Goal: Find specific page/section: Find specific page/section

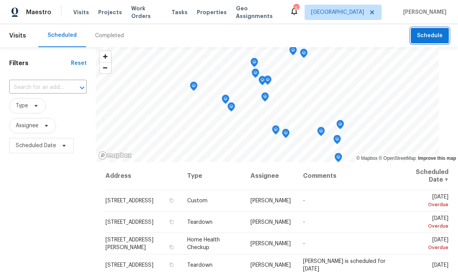
click at [438, 37] on span "Schedule" at bounding box center [430, 36] width 26 height 10
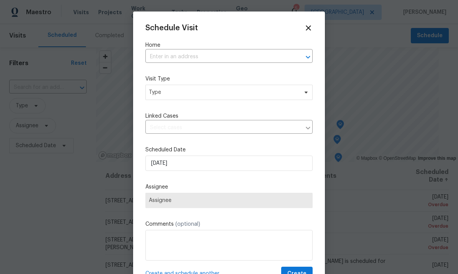
click at [241, 48] on label "Home" at bounding box center [228, 45] width 167 height 8
click at [248, 56] on input "text" at bounding box center [218, 57] width 146 height 12
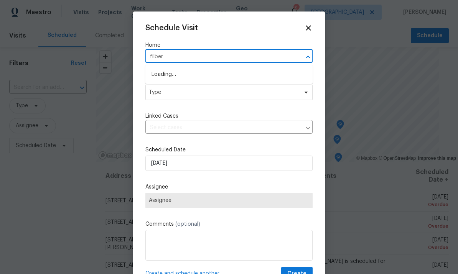
type input "filbert"
click at [167, 72] on li "[STREET_ADDRESS]" at bounding box center [228, 74] width 167 height 13
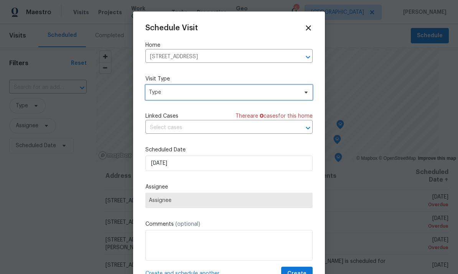
click at [294, 92] on span "Type" at bounding box center [223, 93] width 149 height 8
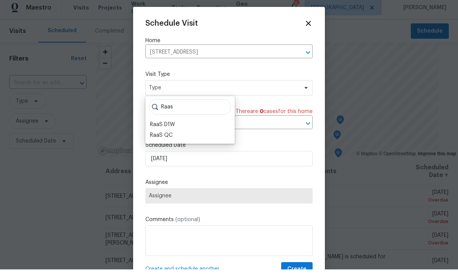
scroll to position [5, 0]
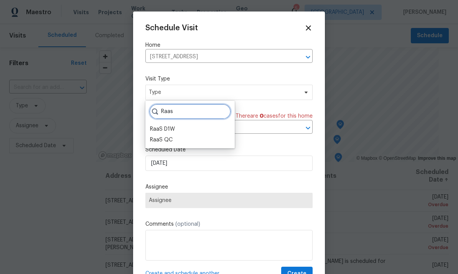
type input "Raas"
click at [159, 136] on div "RaaS QC" at bounding box center [161, 140] width 23 height 8
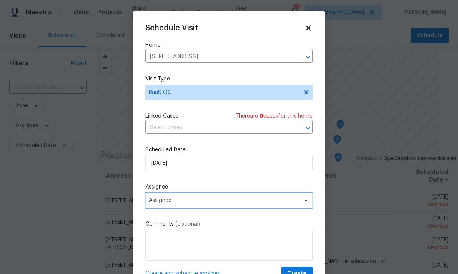
click at [189, 204] on span "Assignee" at bounding box center [224, 200] width 150 height 6
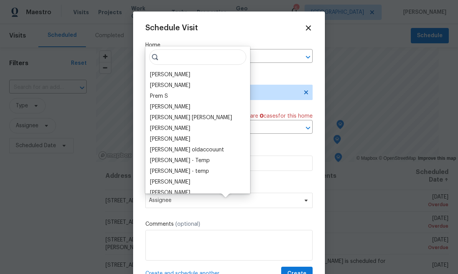
click at [161, 71] on div "[PERSON_NAME]" at bounding box center [170, 75] width 40 height 8
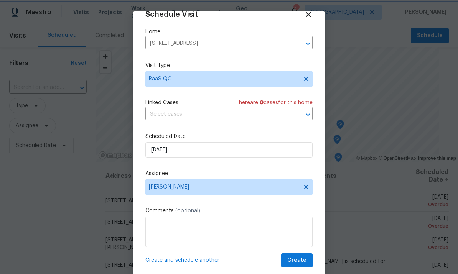
scroll to position [15, 0]
click at [296, 259] on span "Create" at bounding box center [296, 261] width 19 height 10
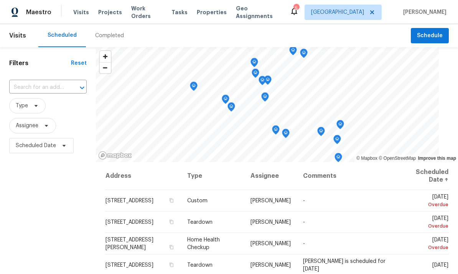
click at [141, 9] on span "Work Orders" at bounding box center [146, 12] width 31 height 15
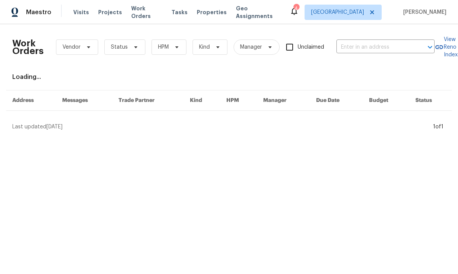
click at [384, 39] on div "Work Orders Vendor Status HPM Kind Manager Unclaimed ​" at bounding box center [223, 47] width 422 height 34
click at [380, 46] on input "text" at bounding box center [374, 47] width 77 height 12
type input "25258"
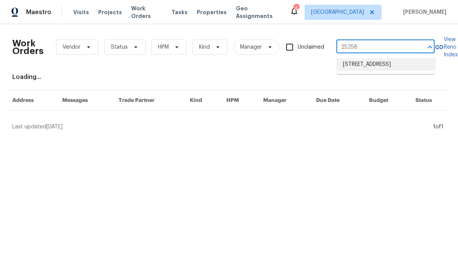
click at [376, 68] on li "[STREET_ADDRESS]" at bounding box center [386, 64] width 98 height 13
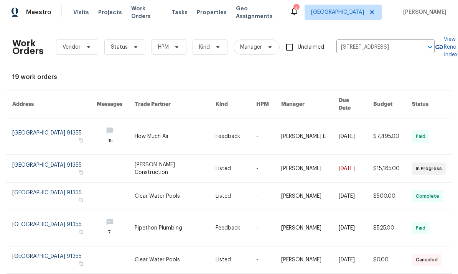
click at [53, 129] on link at bounding box center [54, 136] width 84 height 36
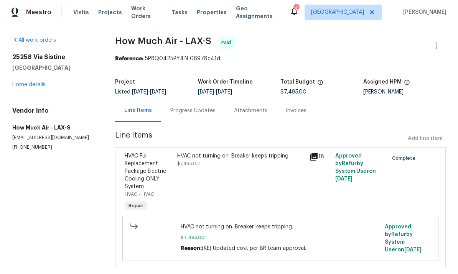
click at [50, 85] on div "[STREET_ADDRESS][PERSON_NAME] Home details" at bounding box center [54, 70] width 84 height 35
click at [43, 85] on link "Home details" at bounding box center [28, 84] width 33 height 5
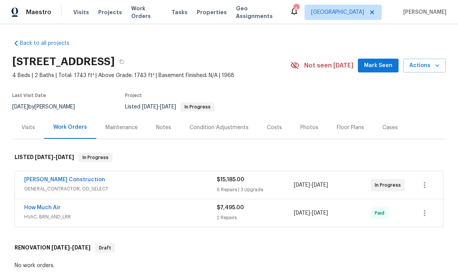
click at [142, 13] on span "Work Orders" at bounding box center [146, 12] width 31 height 15
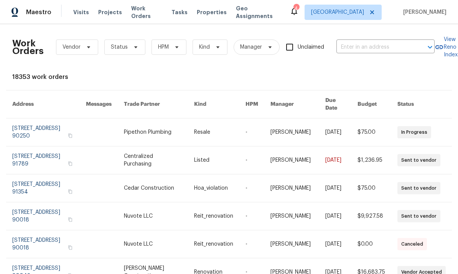
click at [378, 42] on input "text" at bounding box center [374, 47] width 77 height 12
type input "16121"
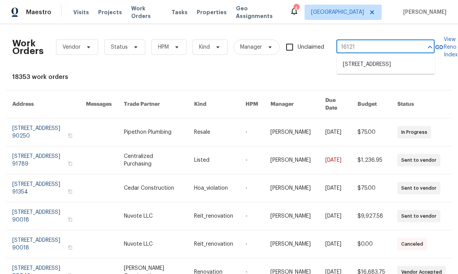
click at [376, 66] on li "[STREET_ADDRESS]" at bounding box center [386, 64] width 98 height 13
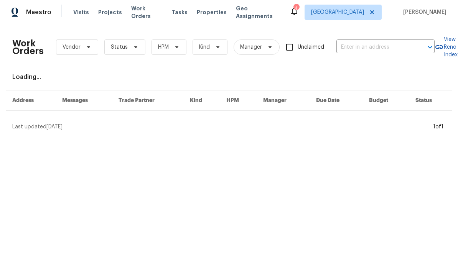
type input "[STREET_ADDRESS]"
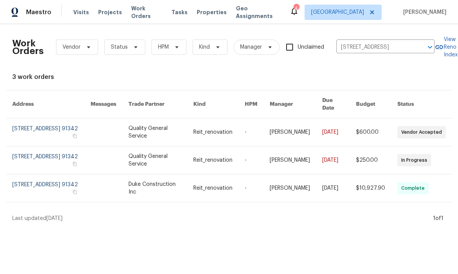
click at [255, 150] on link at bounding box center [257, 160] width 25 height 28
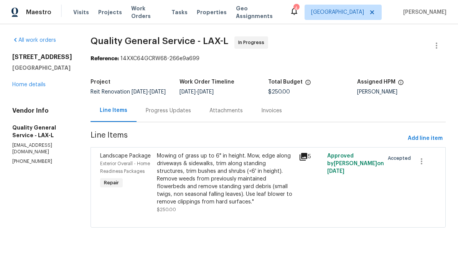
click at [34, 87] on link "Home details" at bounding box center [28, 84] width 33 height 5
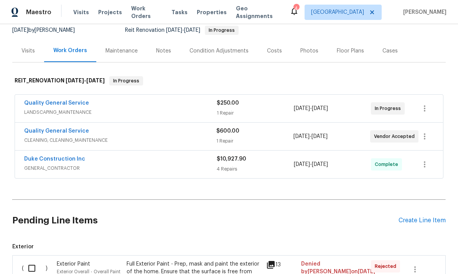
scroll to position [80, 0]
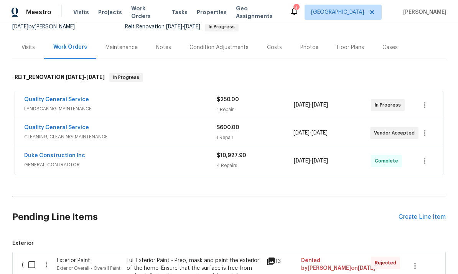
click at [125, 148] on div "Duke Construction Inc GENERAL_CONTRACTOR $10,927.90 4 Repairs [DATE] - [DATE] C…" at bounding box center [229, 161] width 428 height 28
click at [72, 153] on link "Duke Construction Inc" at bounding box center [54, 155] width 61 height 5
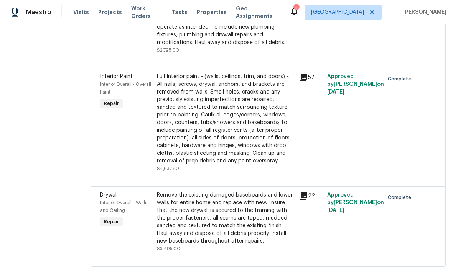
scroll to position [174, 0]
click at [207, 228] on div "Remove the existing damaged baseboards and lower walls for entire home and repl…" at bounding box center [225, 219] width 137 height 54
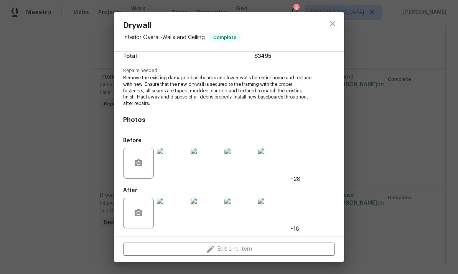
scroll to position [67, 0]
click at [228, 251] on div "Edit Line Item" at bounding box center [229, 249] width 230 height 26
click at [304, 103] on span "Remove the existing damaged baseboards and lower walls for entire home and repl…" at bounding box center [218, 91] width 190 height 32
click at [211, 248] on div "Edit Line Item" at bounding box center [229, 249] width 230 height 26
click at [210, 247] on div "Edit Line Item" at bounding box center [229, 249] width 230 height 26
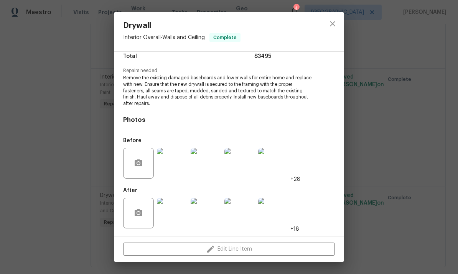
click at [216, 244] on div "Edit Line Item" at bounding box center [229, 249] width 230 height 26
click at [220, 245] on div "Edit Line Item" at bounding box center [229, 249] width 230 height 26
click at [223, 245] on div "Edit Line Item" at bounding box center [229, 249] width 230 height 26
click at [224, 244] on div "Edit Line Item" at bounding box center [229, 249] width 230 height 26
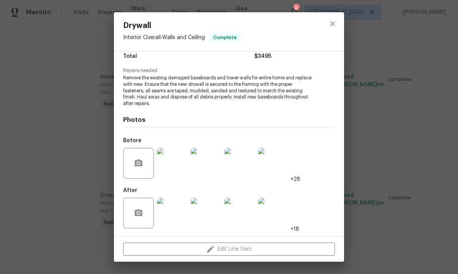
click at [224, 247] on div "Edit Line Item" at bounding box center [229, 249] width 230 height 26
click at [224, 248] on div "Edit Line Item" at bounding box center [229, 249] width 230 height 26
click at [224, 251] on div "Edit Line Item" at bounding box center [229, 249] width 230 height 26
click at [222, 248] on div "Edit Line Item" at bounding box center [229, 249] width 230 height 26
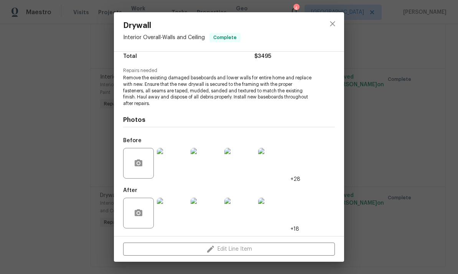
click at [208, 248] on div "Edit Line Item" at bounding box center [229, 249] width 230 height 26
click at [224, 245] on div "Edit Line Item" at bounding box center [229, 249] width 230 height 26
click at [229, 247] on div "Edit Line Item" at bounding box center [229, 249] width 230 height 26
click at [225, 247] on div "Edit Line Item" at bounding box center [229, 249] width 230 height 26
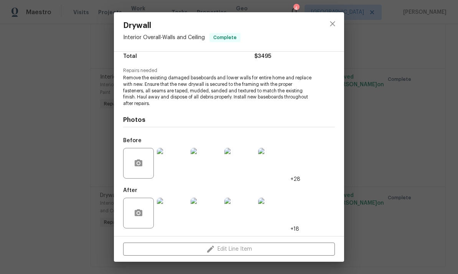
click at [176, 162] on img at bounding box center [172, 163] width 31 height 31
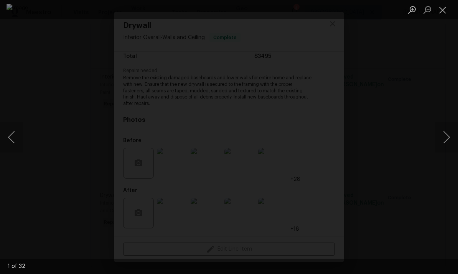
click at [443, 136] on button "Next image" at bounding box center [446, 137] width 23 height 31
click at [438, 130] on button "Next image" at bounding box center [446, 137] width 23 height 31
click at [438, 133] on button "Next image" at bounding box center [446, 137] width 23 height 31
click at [440, 131] on button "Next image" at bounding box center [446, 137] width 23 height 31
click at [441, 135] on button "Next image" at bounding box center [446, 137] width 23 height 31
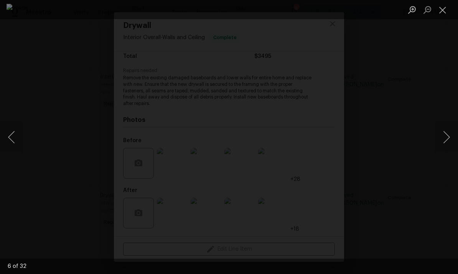
click at [443, 130] on button "Next image" at bounding box center [446, 137] width 23 height 31
click at [443, 131] on button "Next image" at bounding box center [446, 137] width 23 height 31
click at [444, 123] on button "Next image" at bounding box center [446, 137] width 23 height 31
click at [441, 127] on button "Next image" at bounding box center [446, 137] width 23 height 31
click at [442, 126] on button "Next image" at bounding box center [446, 137] width 23 height 31
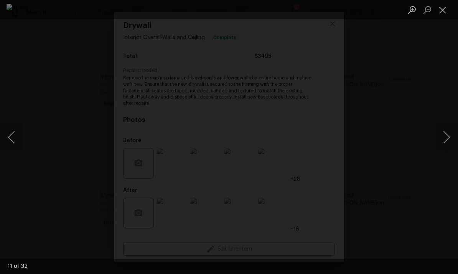
click at [440, 128] on button "Next image" at bounding box center [446, 137] width 23 height 31
click at [440, 125] on button "Next image" at bounding box center [446, 137] width 23 height 31
click at [445, 126] on button "Next image" at bounding box center [446, 137] width 23 height 31
click at [441, 133] on button "Next image" at bounding box center [446, 137] width 23 height 31
click at [443, 130] on button "Next image" at bounding box center [446, 137] width 23 height 31
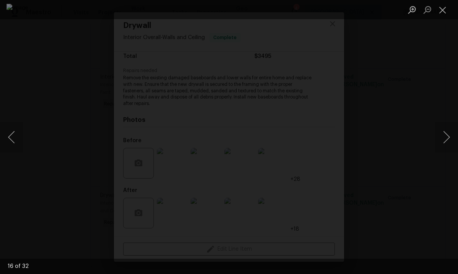
click at [439, 129] on button "Next image" at bounding box center [446, 137] width 23 height 31
click at [440, 123] on button "Next image" at bounding box center [446, 137] width 23 height 31
click at [436, 128] on button "Next image" at bounding box center [446, 137] width 23 height 31
click at [441, 123] on button "Next image" at bounding box center [446, 137] width 23 height 31
click at [440, 123] on button "Next image" at bounding box center [446, 137] width 23 height 31
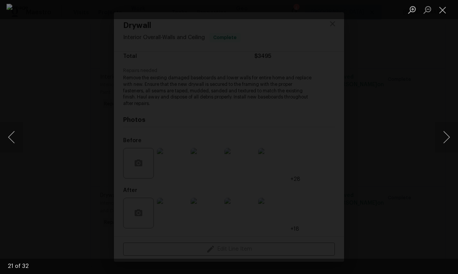
click at [440, 130] on button "Next image" at bounding box center [446, 137] width 23 height 31
click at [437, 134] on button "Next image" at bounding box center [446, 137] width 23 height 31
click at [441, 132] on button "Next image" at bounding box center [446, 137] width 23 height 31
click at [440, 131] on button "Next image" at bounding box center [446, 137] width 23 height 31
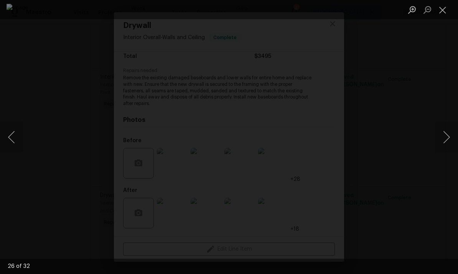
click at [438, 129] on button "Next image" at bounding box center [446, 137] width 23 height 31
click at [440, 129] on button "Next image" at bounding box center [446, 137] width 23 height 31
click at [436, 132] on button "Next image" at bounding box center [446, 137] width 23 height 31
click at [438, 128] on button "Next image" at bounding box center [446, 137] width 23 height 31
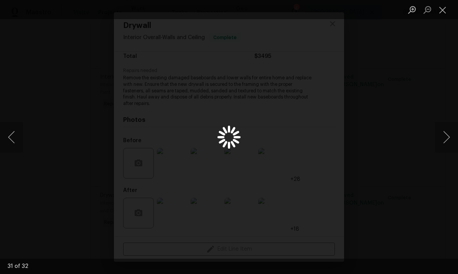
click at [440, 127] on button "Next image" at bounding box center [446, 137] width 23 height 31
click at [440, 126] on button "Next image" at bounding box center [446, 137] width 23 height 31
click at [438, 130] on button "Next image" at bounding box center [446, 137] width 23 height 31
click at [439, 131] on button "Next image" at bounding box center [446, 137] width 23 height 31
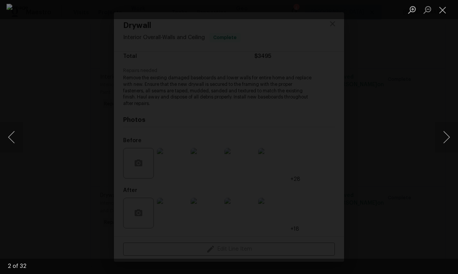
click at [438, 131] on button "Next image" at bounding box center [446, 137] width 23 height 31
click at [437, 131] on button "Next image" at bounding box center [446, 137] width 23 height 31
click at [444, 8] on button "Close lightbox" at bounding box center [442, 9] width 15 height 13
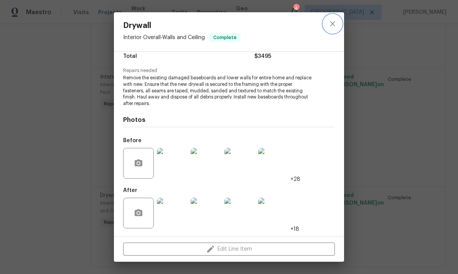
click at [334, 22] on icon "close" at bounding box center [332, 23] width 5 height 5
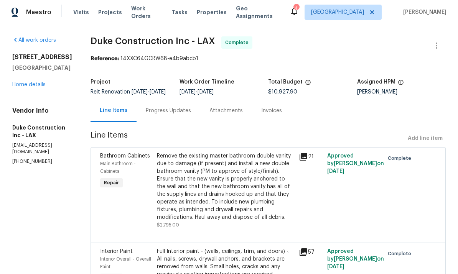
scroll to position [0, 0]
click at [146, 16] on span "Work Orders" at bounding box center [146, 12] width 31 height 15
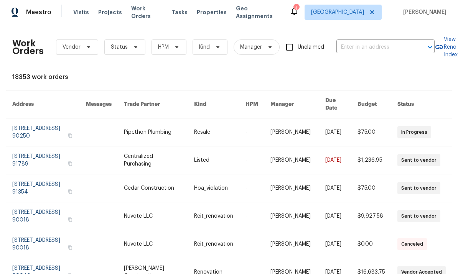
click at [381, 43] on input "text" at bounding box center [374, 47] width 77 height 12
type input "2897"
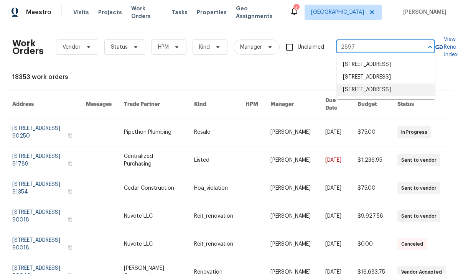
click at [365, 96] on li "[STREET_ADDRESS]" at bounding box center [386, 90] width 98 height 13
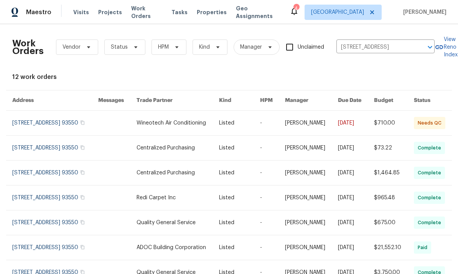
click at [42, 119] on link at bounding box center [55, 123] width 86 height 25
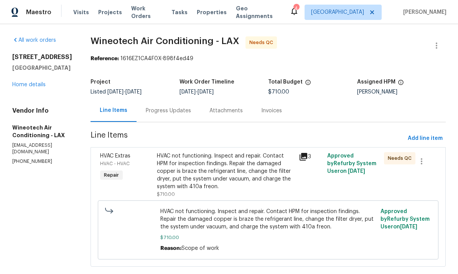
click at [135, 7] on div "Visits Projects Work Orders Tasks Properties Geo Assignments" at bounding box center [181, 12] width 216 height 15
click at [140, 11] on span "Work Orders" at bounding box center [146, 12] width 31 height 15
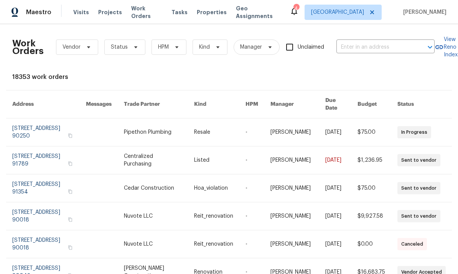
click at [373, 42] on input "text" at bounding box center [374, 47] width 77 height 12
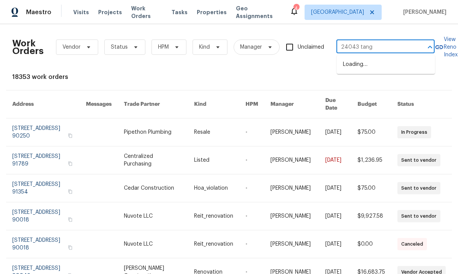
type input "24043 tango"
click at [381, 71] on li "[STREET_ADDRESS]" at bounding box center [386, 64] width 98 height 13
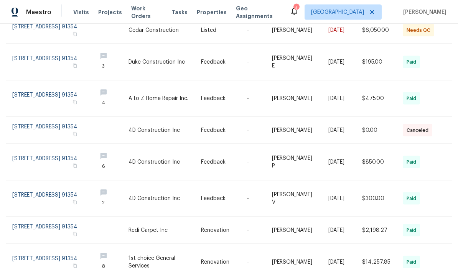
scroll to position [29, 0]
click at [202, 244] on link at bounding box center [224, 262] width 46 height 36
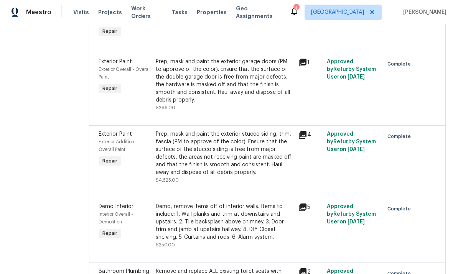
scroll to position [1228, 0]
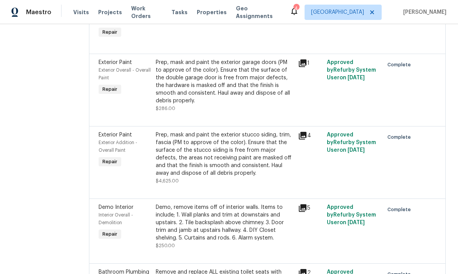
click at [306, 140] on icon at bounding box center [303, 136] width 8 height 8
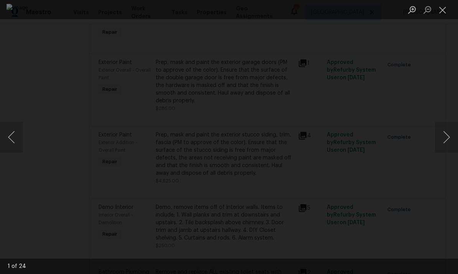
click at [448, 135] on button "Next image" at bounding box center [446, 137] width 23 height 31
click at [447, 135] on button "Next image" at bounding box center [446, 137] width 23 height 31
click at [441, 135] on button "Next image" at bounding box center [446, 137] width 23 height 31
click at [448, 135] on button "Next image" at bounding box center [446, 137] width 23 height 31
click at [445, 132] on button "Next image" at bounding box center [446, 137] width 23 height 31
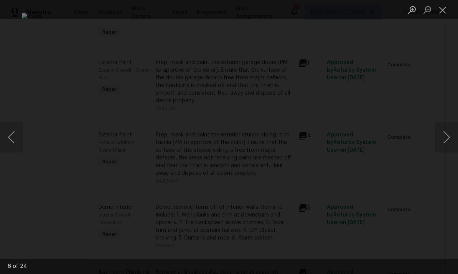
click at [8, 135] on button "Previous image" at bounding box center [11, 137] width 23 height 31
click at [13, 136] on button "Previous image" at bounding box center [11, 137] width 23 height 31
click at [441, 135] on button "Next image" at bounding box center [446, 137] width 23 height 31
click at [374, 150] on img "Lightbox" at bounding box center [229, 137] width 414 height 248
click at [374, 124] on img "Lightbox" at bounding box center [229, 137] width 414 height 248
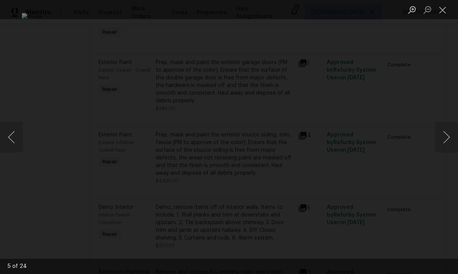
click at [374, 124] on img "Lightbox" at bounding box center [229, 137] width 414 height 248
click at [369, 133] on img "Lightbox" at bounding box center [83, 150] width 832 height 498
click at [369, 132] on img "Lightbox" at bounding box center [83, 150] width 832 height 498
click at [454, 133] on button "Next image" at bounding box center [446, 137] width 23 height 31
click at [445, 135] on button "Next image" at bounding box center [446, 137] width 23 height 31
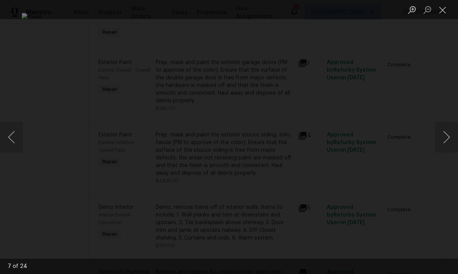
click at [442, 135] on button "Next image" at bounding box center [446, 137] width 23 height 31
click at [443, 136] on button "Next image" at bounding box center [446, 137] width 23 height 31
click at [442, 134] on button "Next image" at bounding box center [446, 137] width 23 height 31
click at [443, 135] on button "Next image" at bounding box center [446, 137] width 23 height 31
click at [445, 132] on button "Next image" at bounding box center [446, 137] width 23 height 31
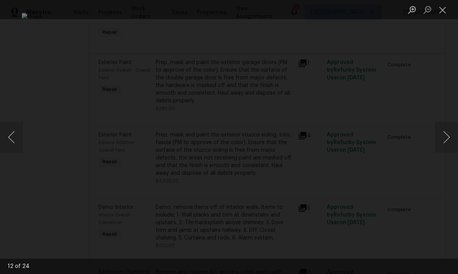
click at [11, 135] on button "Previous image" at bounding box center [11, 137] width 23 height 31
click at [17, 128] on button "Previous image" at bounding box center [11, 137] width 23 height 31
click at [449, 140] on button "Next image" at bounding box center [446, 137] width 23 height 31
click at [447, 136] on button "Next image" at bounding box center [446, 137] width 23 height 31
click at [442, 135] on button "Next image" at bounding box center [446, 137] width 23 height 31
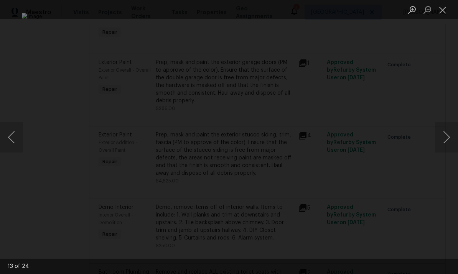
click at [443, 135] on button "Next image" at bounding box center [446, 137] width 23 height 31
click at [83, 160] on img "Lightbox" at bounding box center [229, 137] width 414 height 248
click at [437, 130] on button "Next image" at bounding box center [446, 137] width 23 height 31
click at [437, 129] on button "Next image" at bounding box center [446, 137] width 23 height 31
click at [442, 135] on button "Next image" at bounding box center [446, 137] width 23 height 31
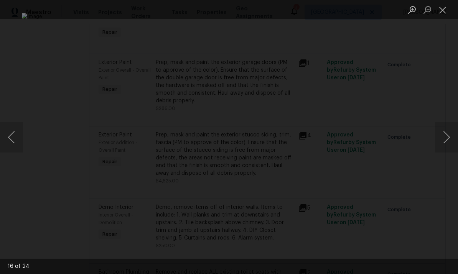
click at [444, 136] on button "Next image" at bounding box center [446, 137] width 23 height 31
click at [444, 137] on button "Next image" at bounding box center [446, 137] width 23 height 31
click at [448, 133] on button "Next image" at bounding box center [446, 137] width 23 height 31
click at [445, 133] on button "Next image" at bounding box center [446, 137] width 23 height 31
click at [443, 135] on button "Next image" at bounding box center [446, 137] width 23 height 31
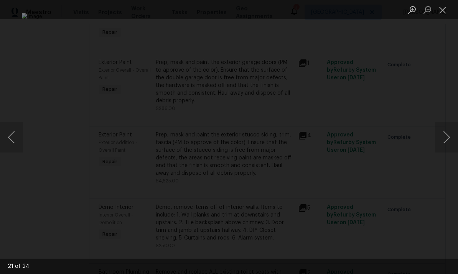
click at [447, 134] on button "Next image" at bounding box center [446, 137] width 23 height 31
click at [448, 135] on button "Next image" at bounding box center [446, 137] width 23 height 31
click at [445, 133] on button "Next image" at bounding box center [446, 137] width 23 height 31
click at [444, 132] on button "Next image" at bounding box center [446, 137] width 23 height 31
click at [442, 131] on button "Next image" at bounding box center [446, 137] width 23 height 31
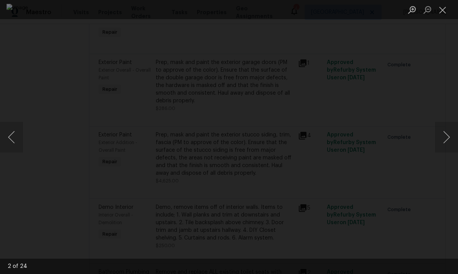
click at [441, 132] on button "Next image" at bounding box center [446, 137] width 23 height 31
click at [442, 133] on button "Next image" at bounding box center [446, 137] width 23 height 31
click at [437, 134] on button "Next image" at bounding box center [446, 137] width 23 height 31
click at [443, 134] on button "Next image" at bounding box center [446, 137] width 23 height 31
click at [448, 132] on button "Next image" at bounding box center [446, 137] width 23 height 31
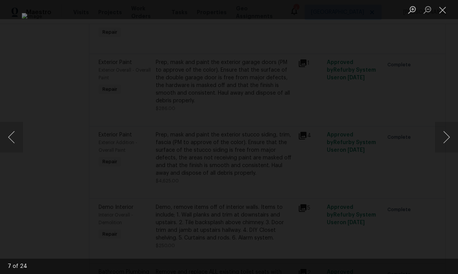
click at [446, 133] on button "Next image" at bounding box center [446, 137] width 23 height 31
click at [444, 7] on button "Close lightbox" at bounding box center [442, 9] width 15 height 13
